Goal: Task Accomplishment & Management: Complete application form

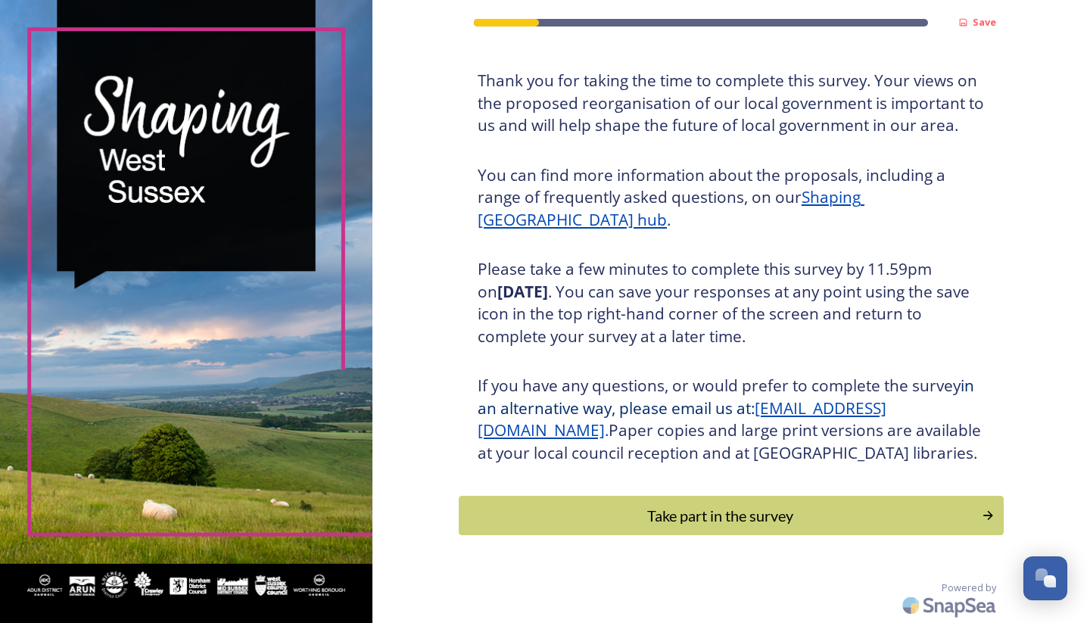
scroll to position [95, 0]
click at [718, 521] on div "Take part in the survey" at bounding box center [720, 515] width 512 height 23
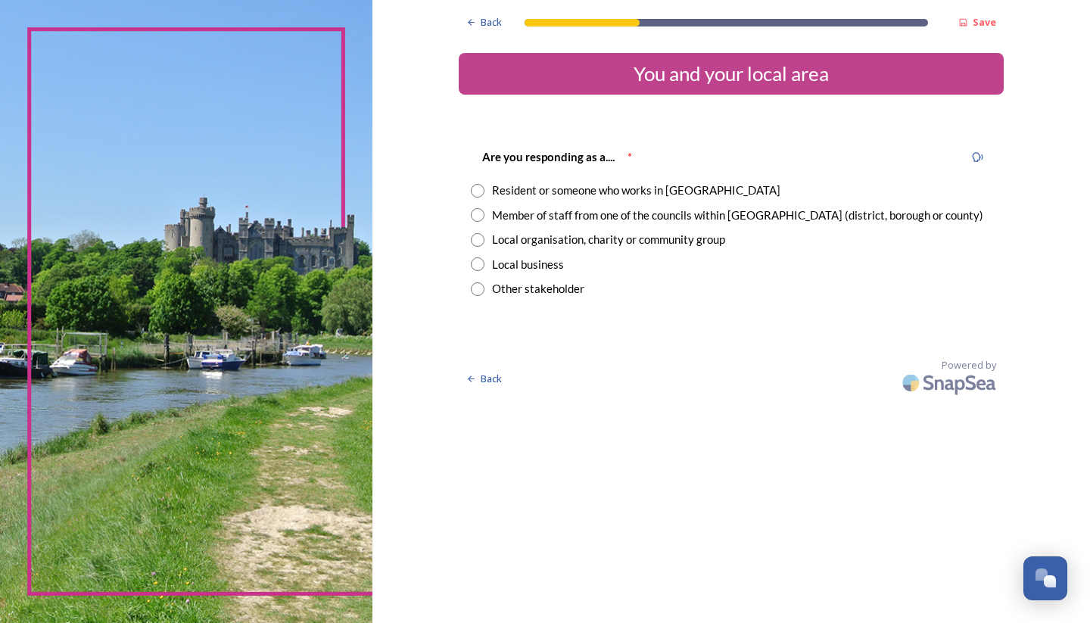
click at [475, 188] on input "radio" at bounding box center [478, 191] width 14 height 14
radio input "true"
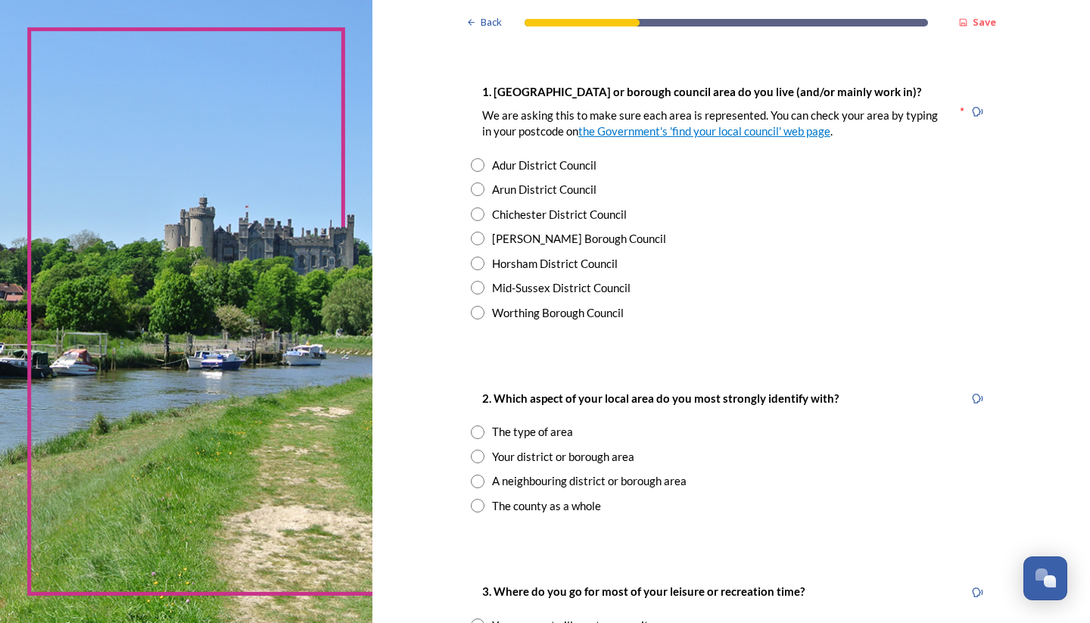
scroll to position [291, 0]
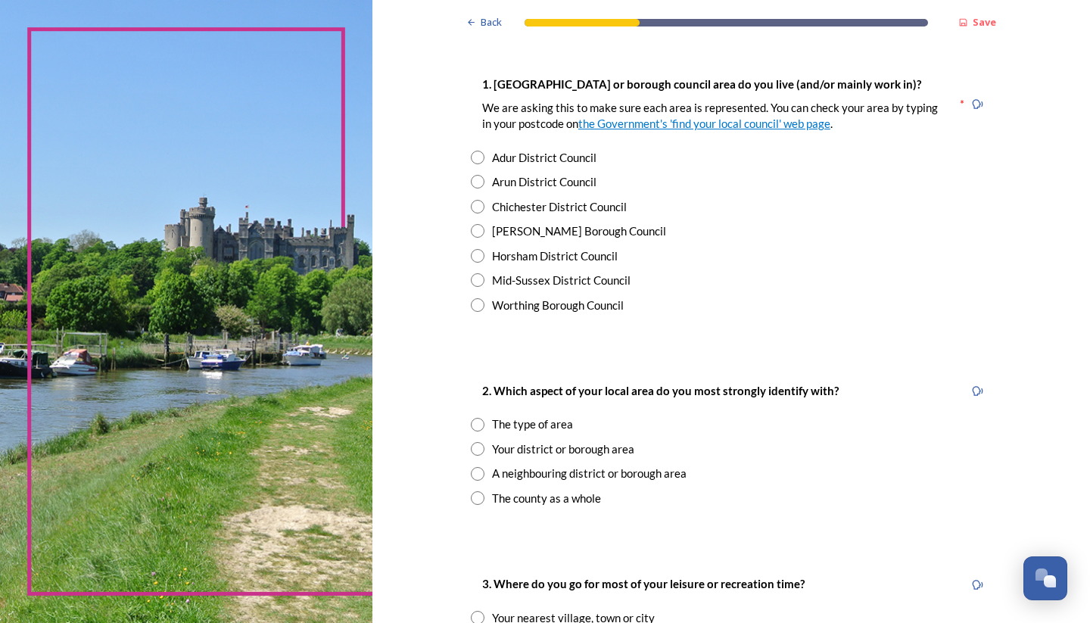
click at [479, 228] on input "radio" at bounding box center [478, 231] width 14 height 14
radio input "true"
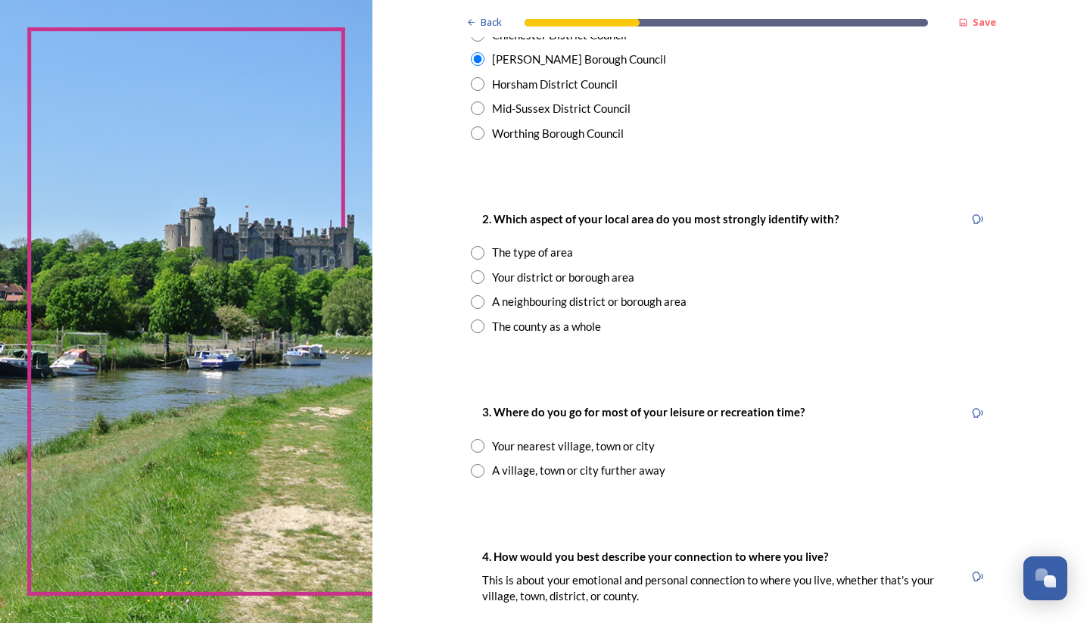
scroll to position [475, 0]
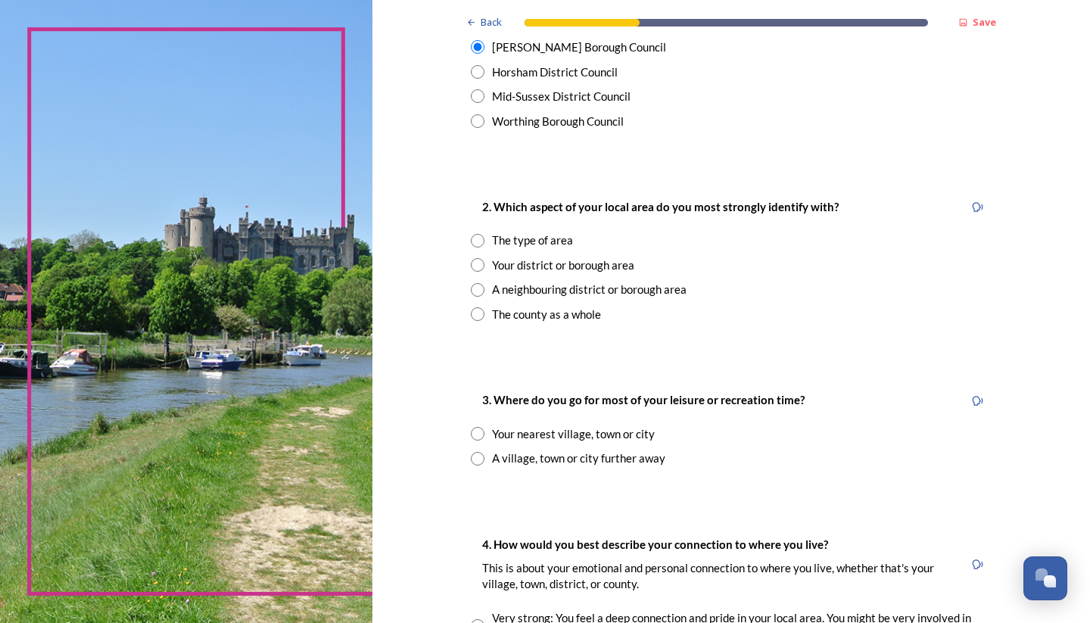
click at [477, 234] on input "radio" at bounding box center [478, 241] width 14 height 14
radio input "true"
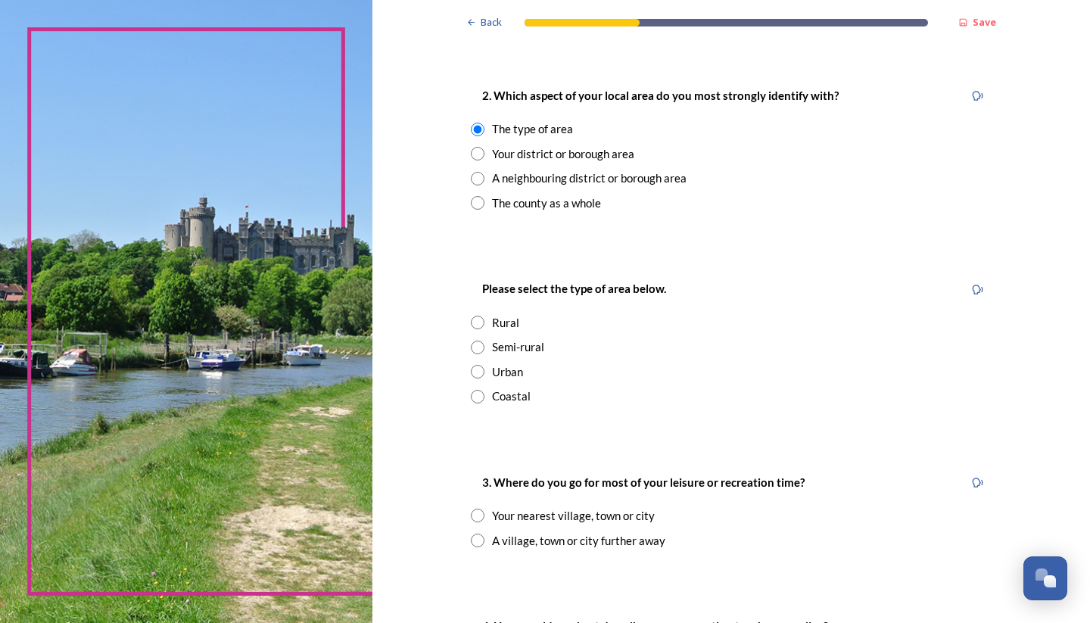
scroll to position [588, 0]
click at [479, 363] on input "radio" at bounding box center [478, 370] width 14 height 14
radio input "true"
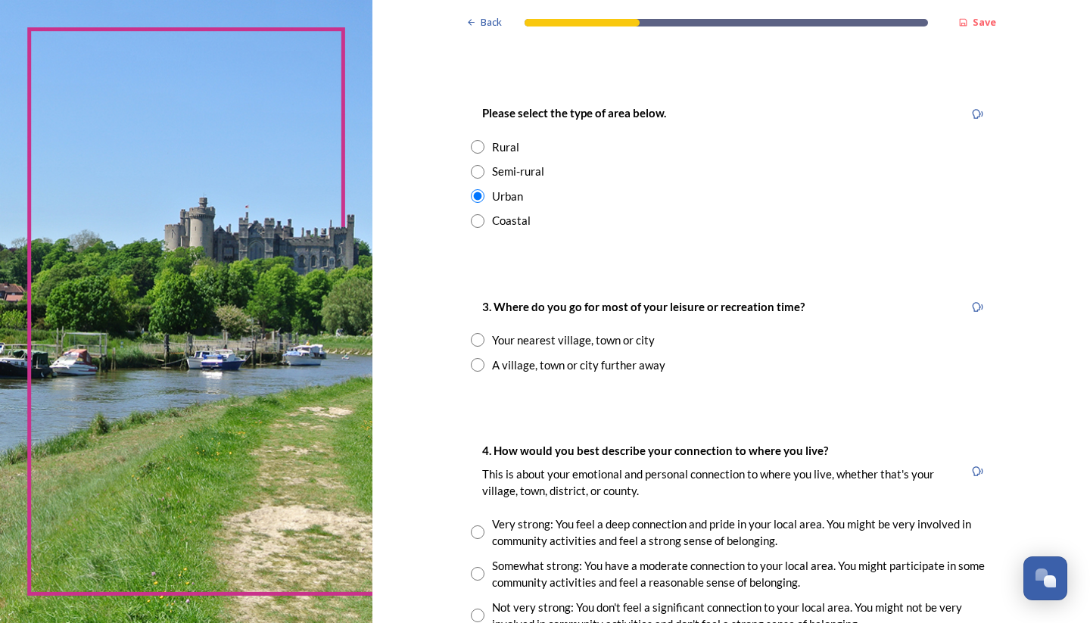
scroll to position [768, 0]
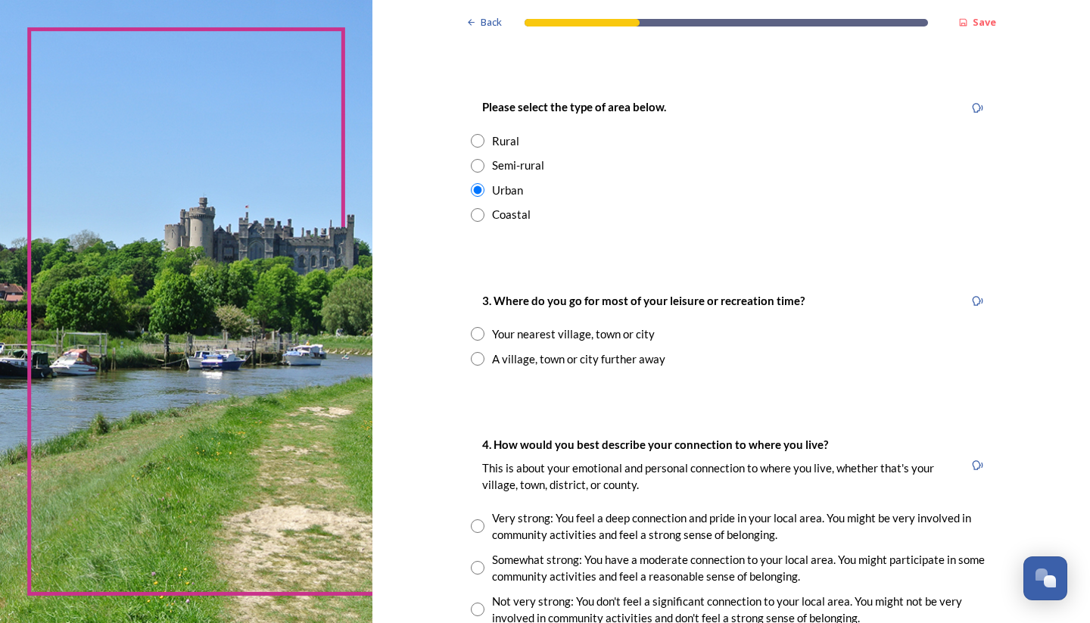
click at [478, 327] on input "radio" at bounding box center [478, 334] width 14 height 14
radio input "true"
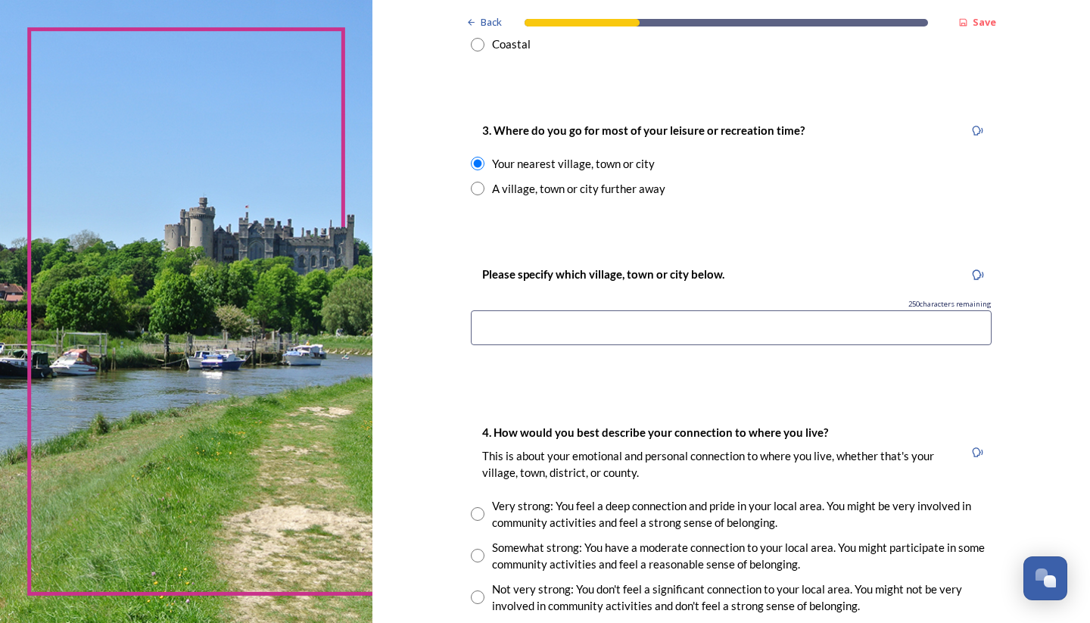
scroll to position [957, 0]
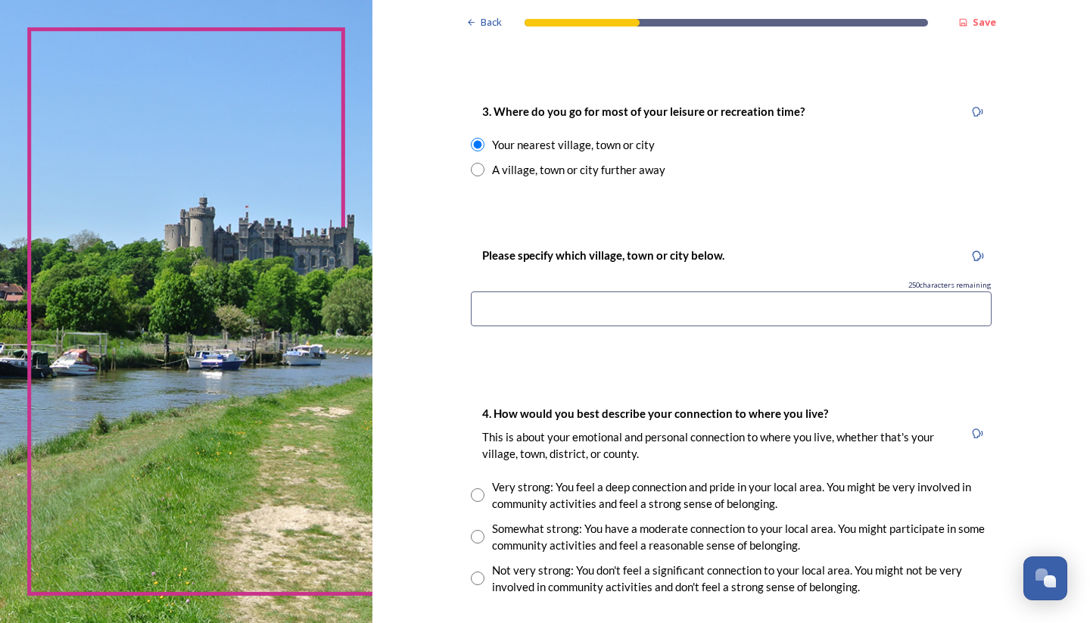
click at [592, 306] on input at bounding box center [731, 308] width 521 height 35
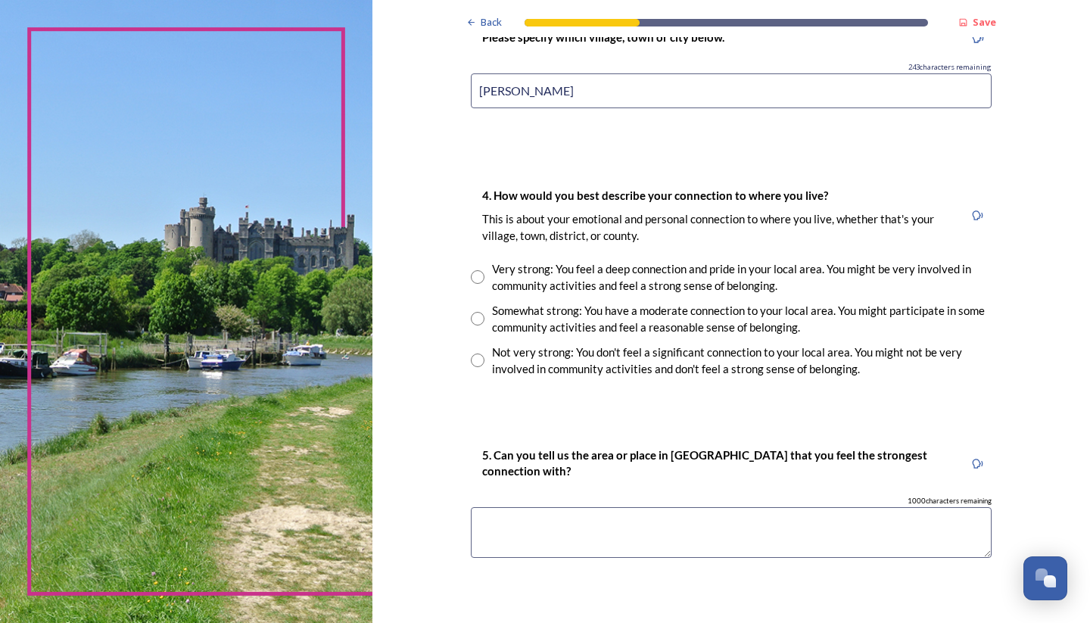
scroll to position [1210, 0]
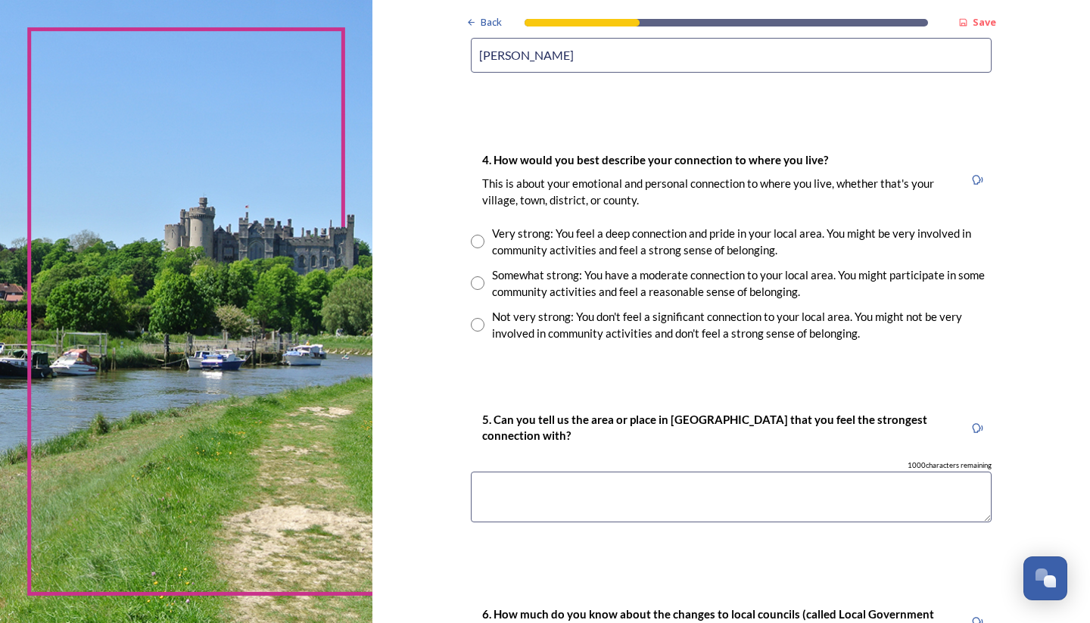
type input "[PERSON_NAME]"
click at [475, 276] on input "radio" at bounding box center [478, 283] width 14 height 14
radio input "true"
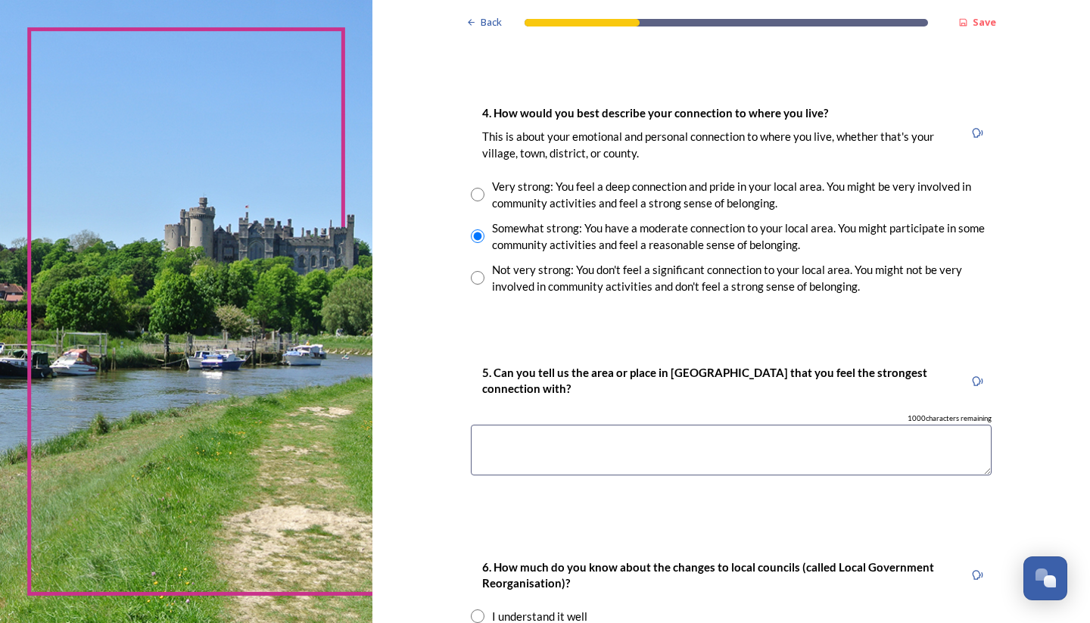
click at [528, 425] on textarea at bounding box center [731, 450] width 521 height 51
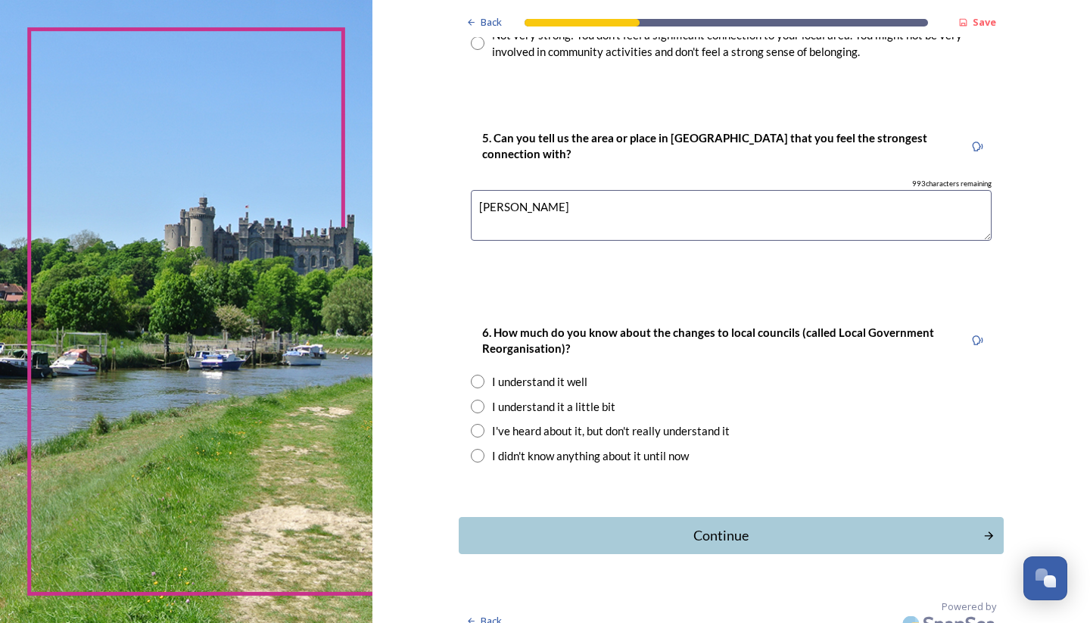
scroll to position [0, 0]
type textarea "[PERSON_NAME]"
click at [475, 400] on input "radio" at bounding box center [478, 407] width 14 height 14
radio input "true"
click at [726, 525] on div "Continue" at bounding box center [720, 535] width 512 height 20
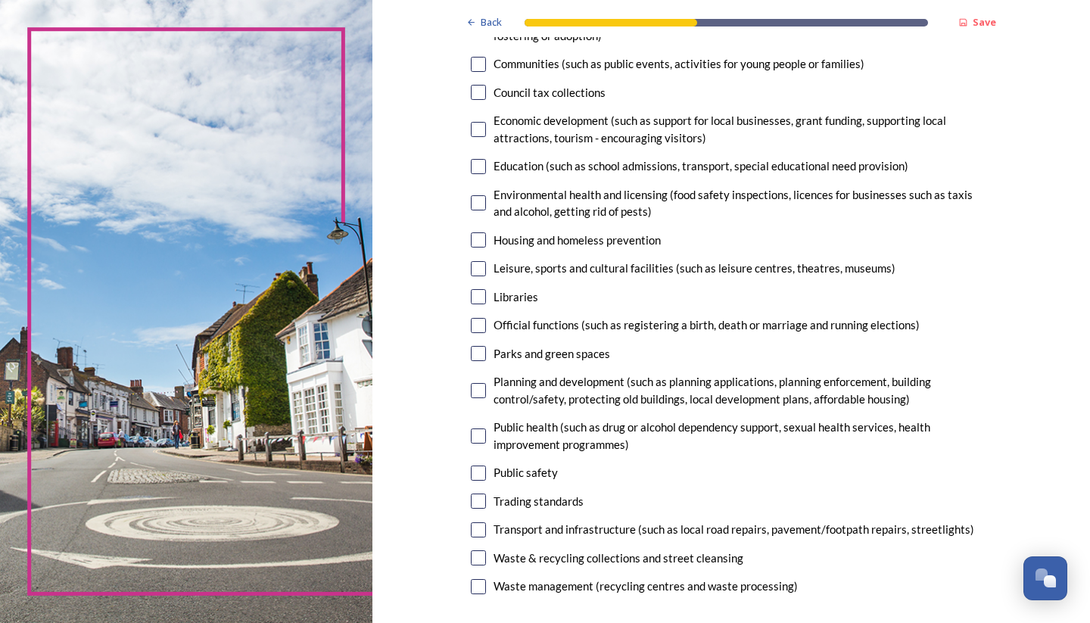
scroll to position [236, 0]
click at [475, 261] on input "checkbox" at bounding box center [478, 267] width 15 height 15
checkbox input "true"
click at [477, 164] on input "checkbox" at bounding box center [478, 164] width 15 height 15
checkbox input "true"
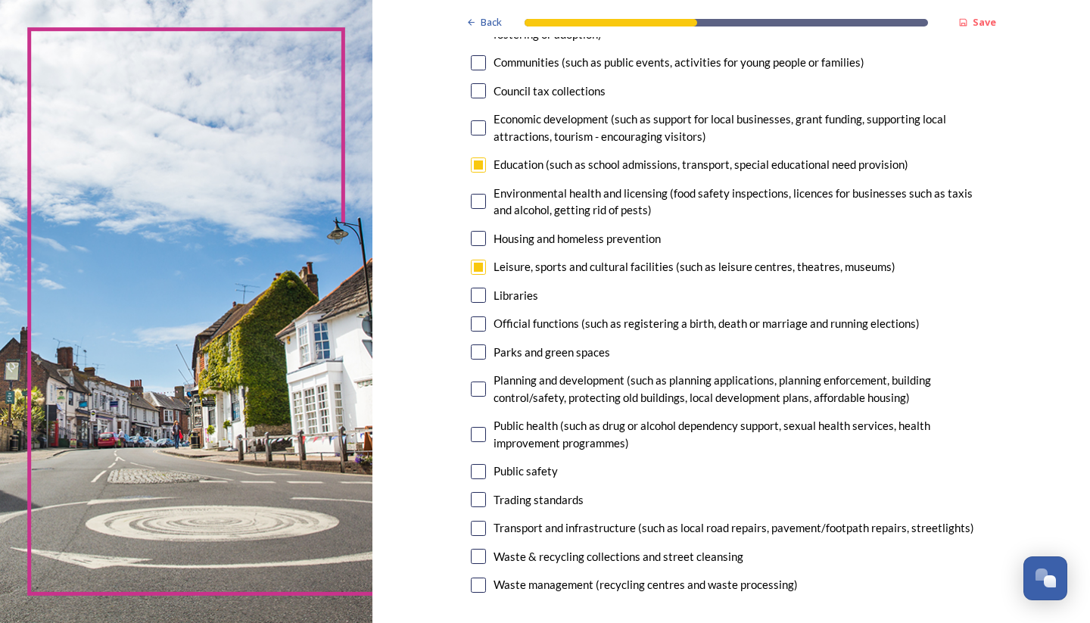
click at [477, 288] on input "checkbox" at bounding box center [478, 295] width 15 height 15
checkbox input "true"
click at [480, 344] on input "checkbox" at bounding box center [478, 351] width 15 height 15
checkbox input "true"
click at [477, 465] on input "checkbox" at bounding box center [478, 471] width 15 height 15
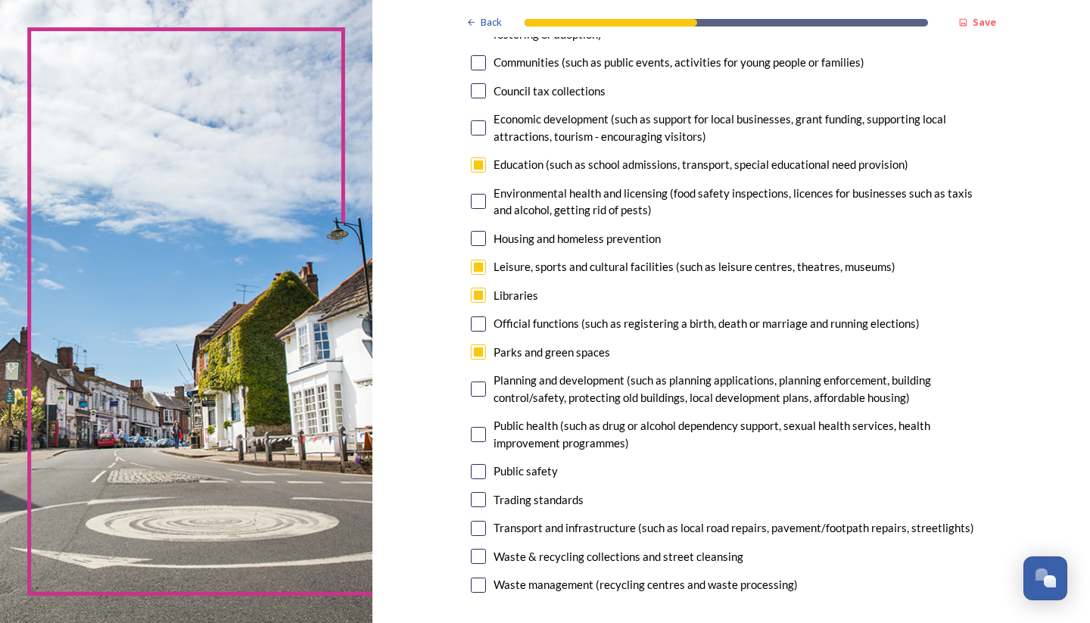
checkbox input "true"
click at [477, 523] on input "checkbox" at bounding box center [478, 528] width 15 height 15
checkbox input "false"
click at [478, 291] on input "checkbox" at bounding box center [478, 295] width 15 height 15
checkbox input "false"
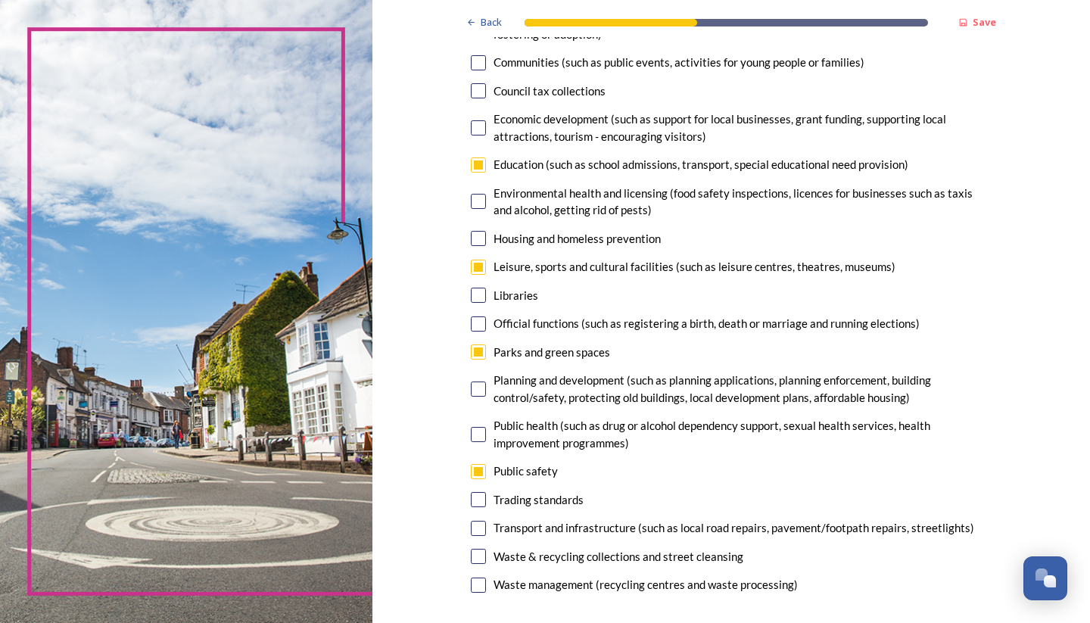
click at [478, 521] on input "checkbox" at bounding box center [478, 528] width 15 height 15
checkbox input "true"
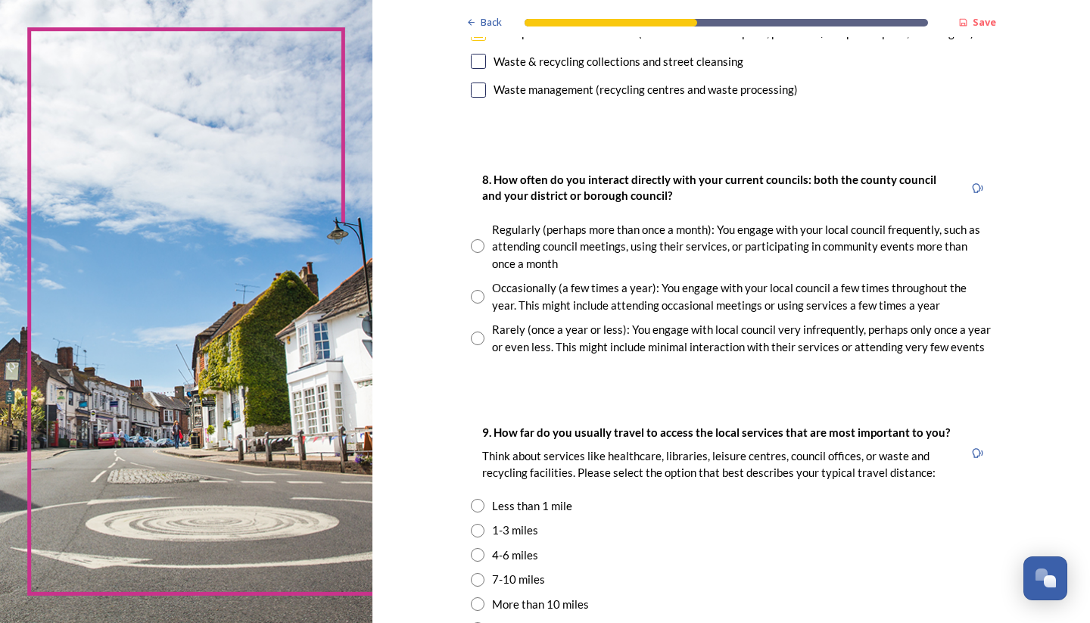
scroll to position [736, 0]
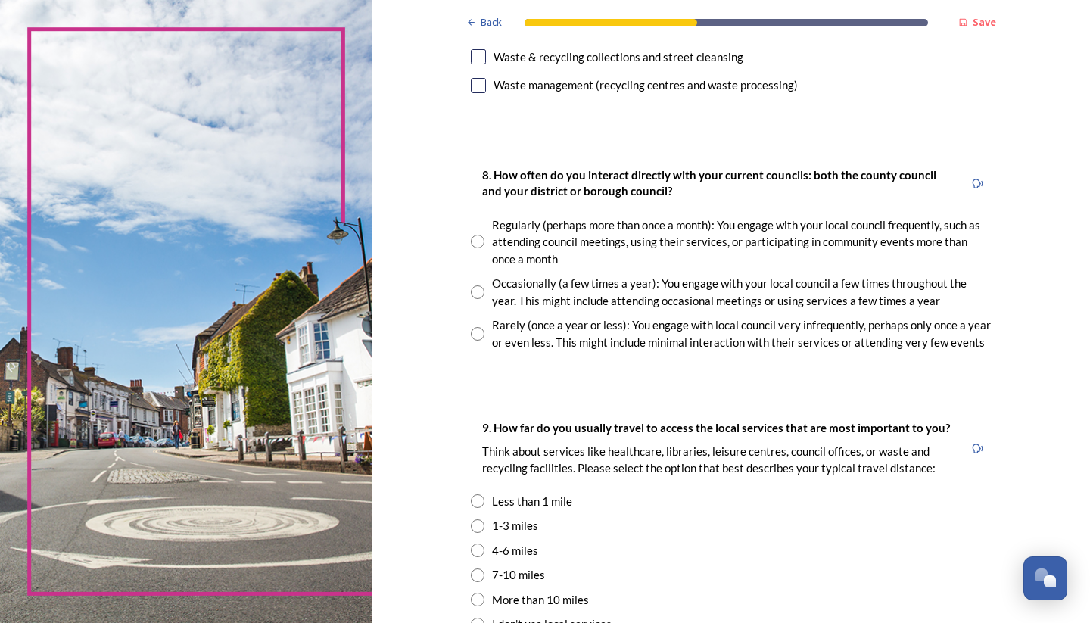
click at [477, 285] on input "radio" at bounding box center [478, 292] width 14 height 14
radio input "true"
click at [475, 235] on input "radio" at bounding box center [478, 242] width 14 height 14
radio input "true"
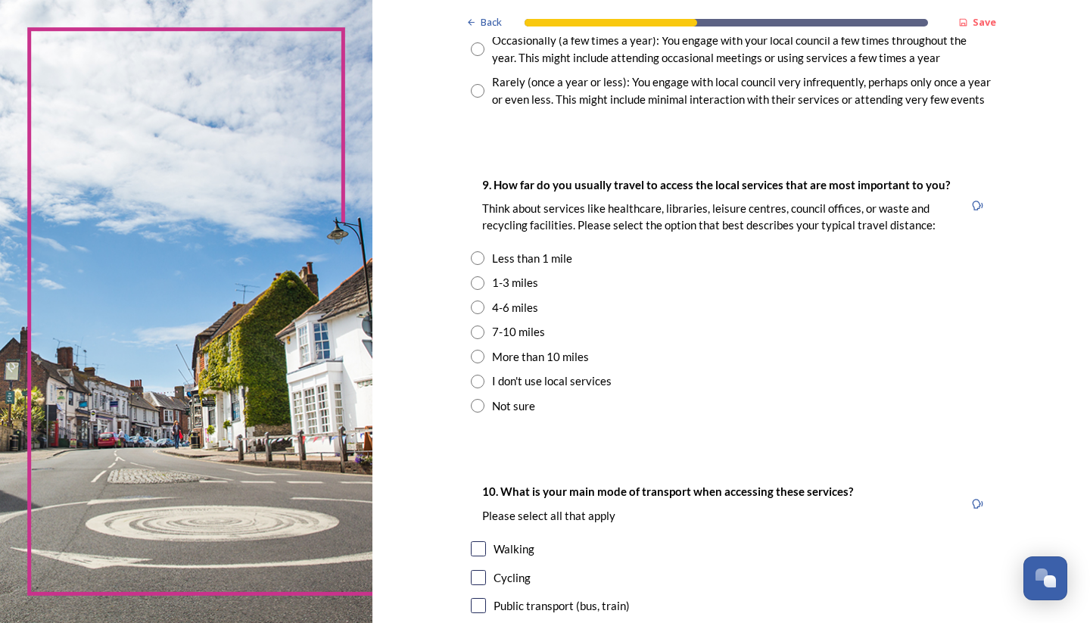
scroll to position [981, 0]
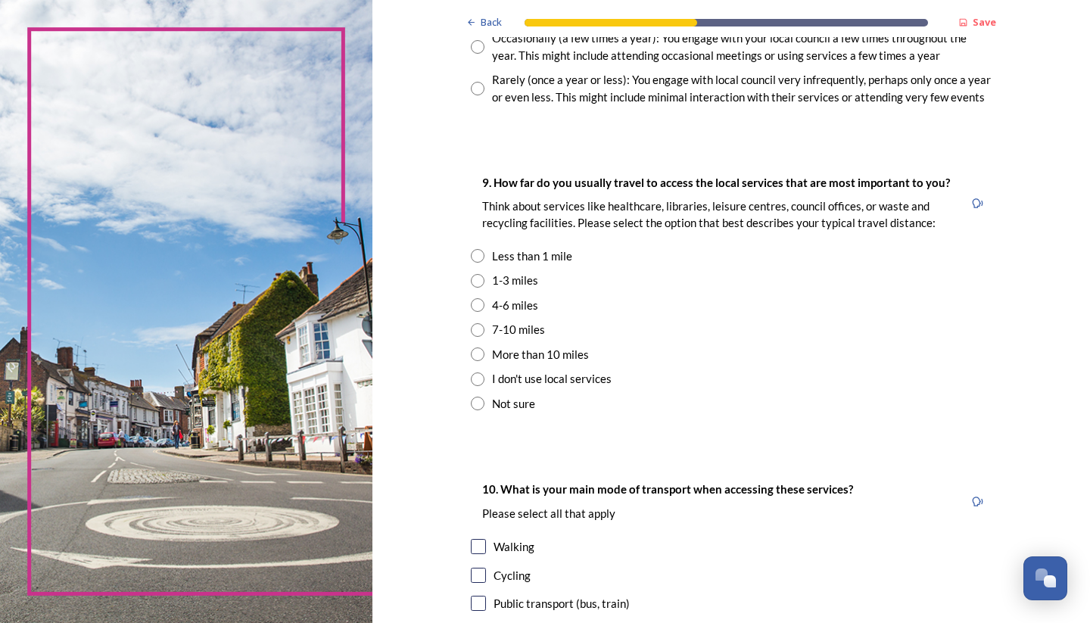
click at [479, 249] on input "radio" at bounding box center [478, 256] width 14 height 14
radio input "true"
click at [478, 274] on input "radio" at bounding box center [478, 281] width 14 height 14
radio input "true"
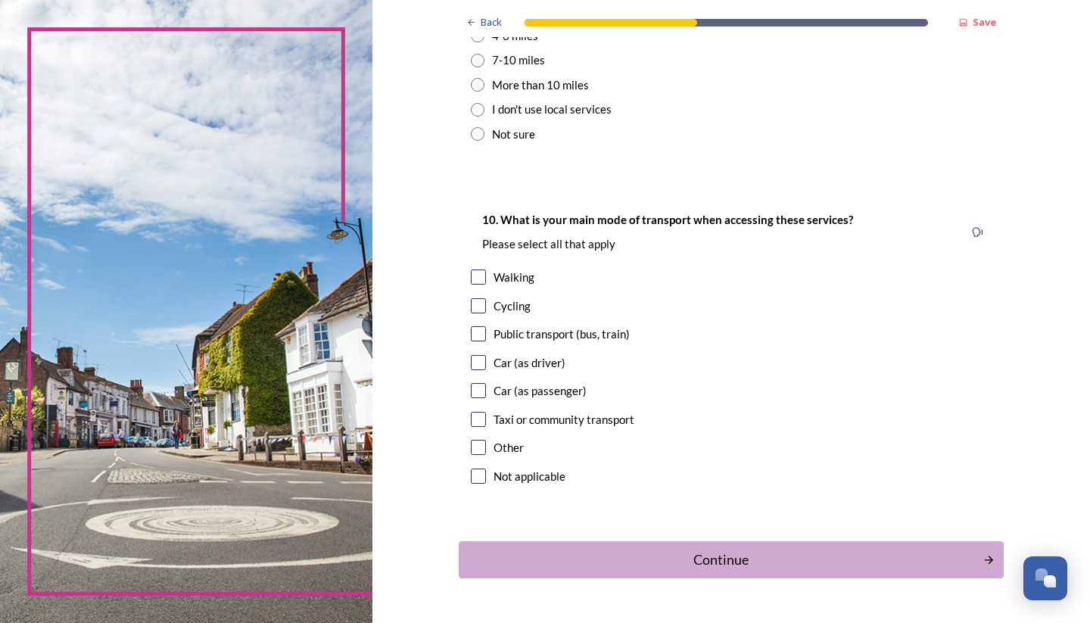
scroll to position [1251, 0]
click at [478, 354] on input "checkbox" at bounding box center [478, 361] width 15 height 15
checkbox input "true"
click at [758, 555] on button "Continue" at bounding box center [731, 559] width 550 height 37
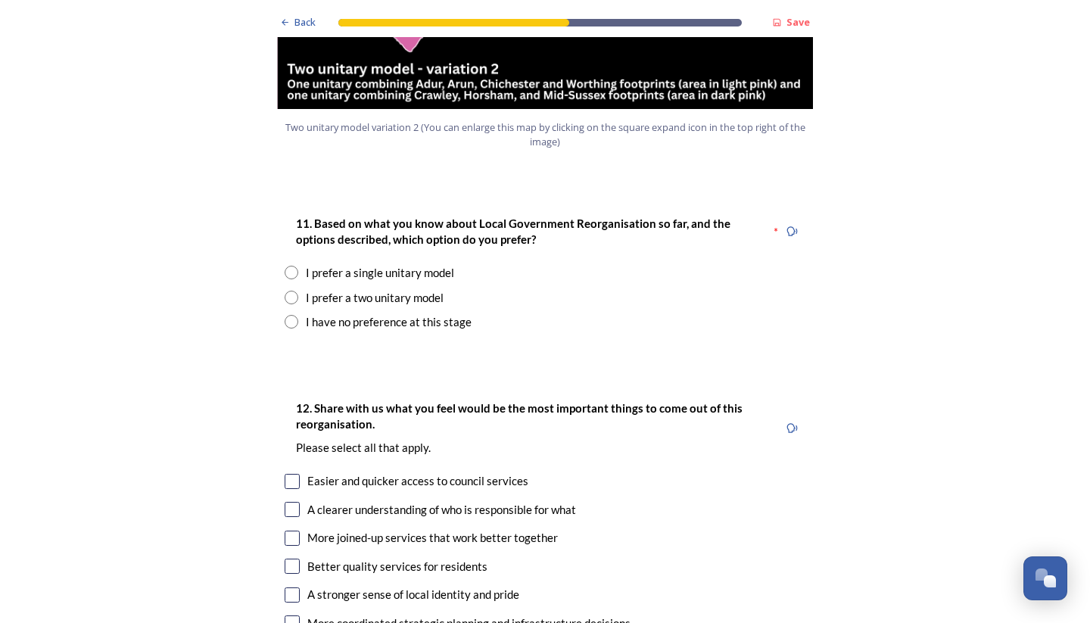
scroll to position [1906, 0]
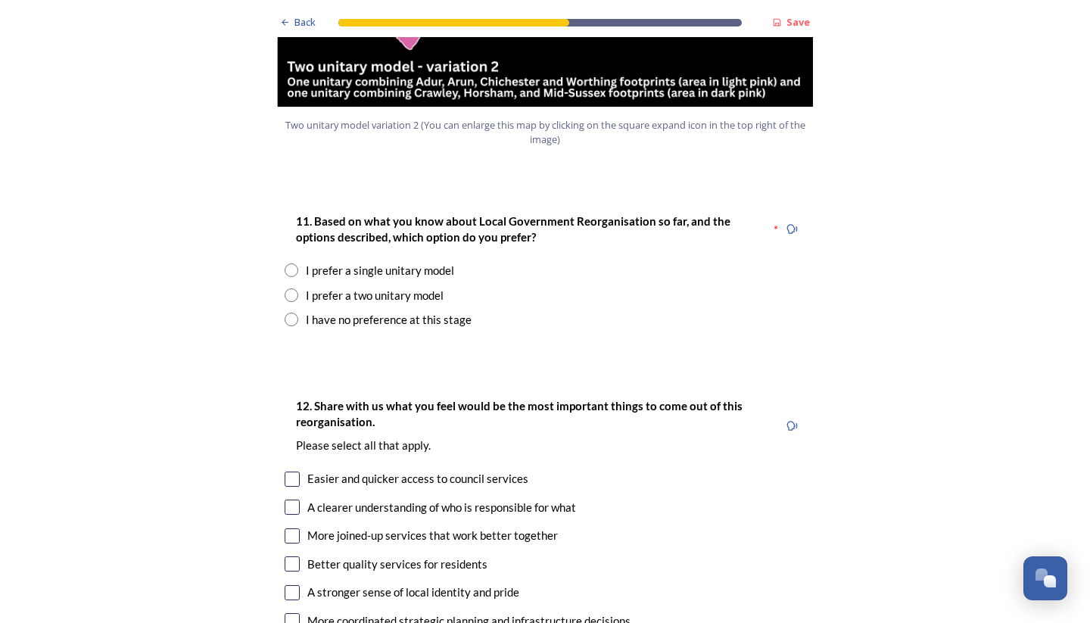
click at [291, 263] on input "radio" at bounding box center [292, 270] width 14 height 14
radio input "true"
